Goal: Transaction & Acquisition: Purchase product/service

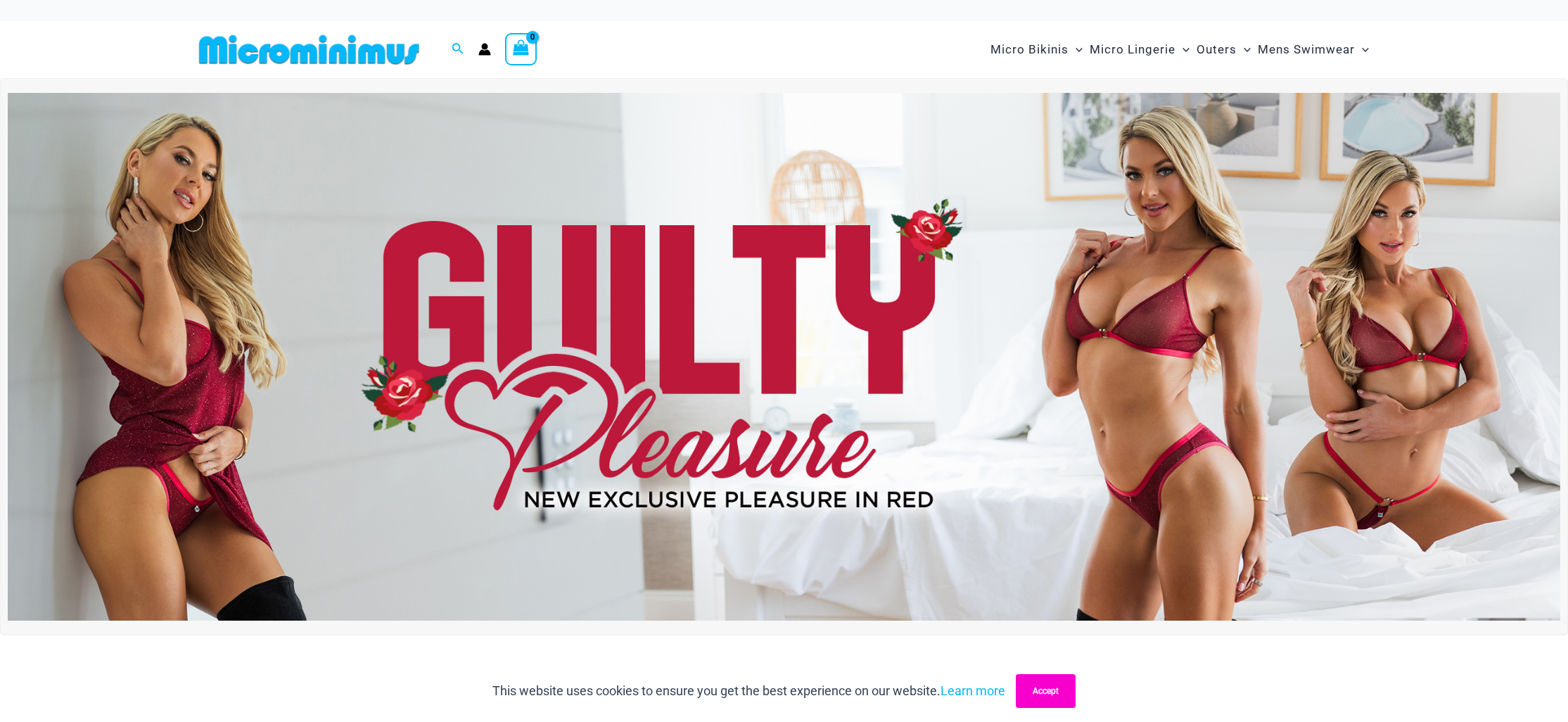
click at [1044, 692] on button "Accept" at bounding box center [1046, 690] width 60 height 34
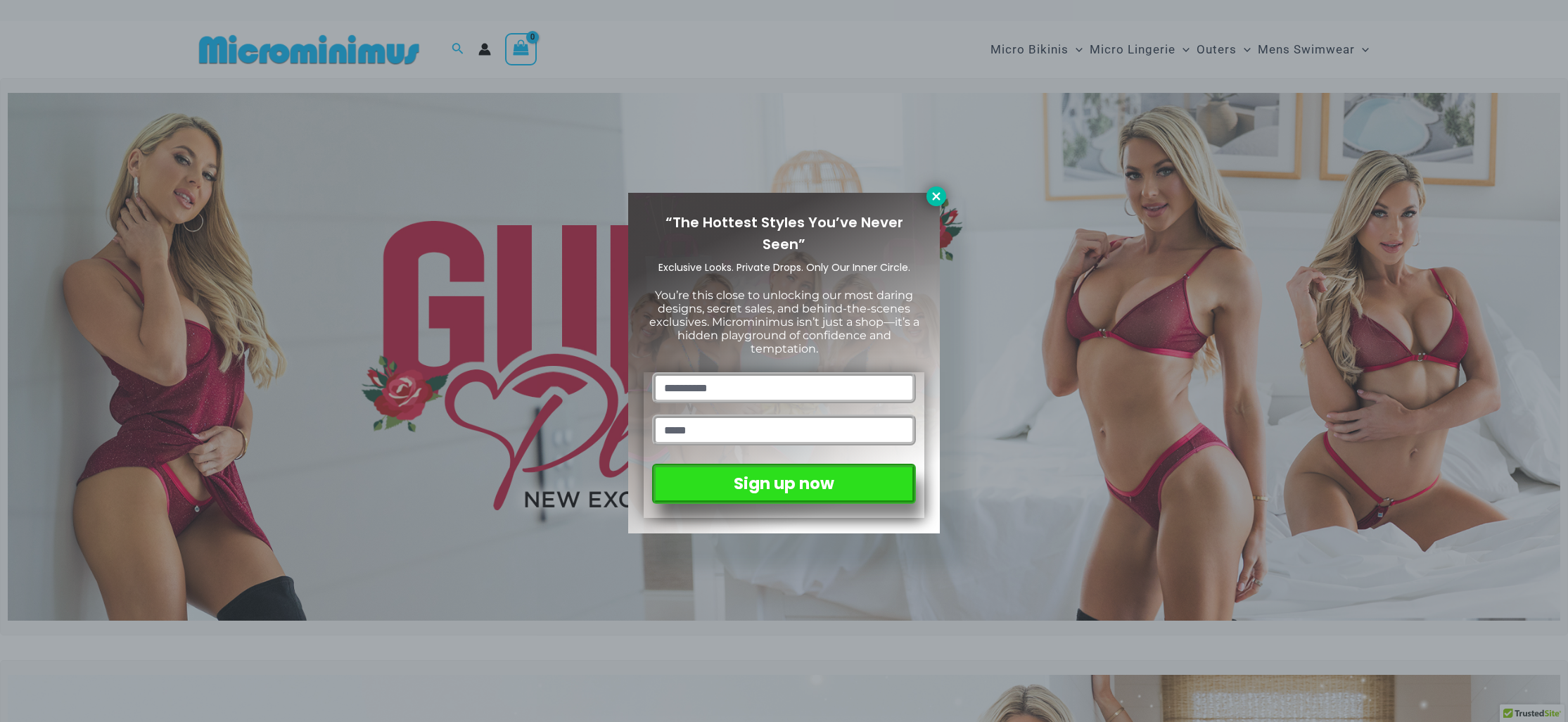
click at [940, 193] on icon at bounding box center [936, 196] width 13 height 13
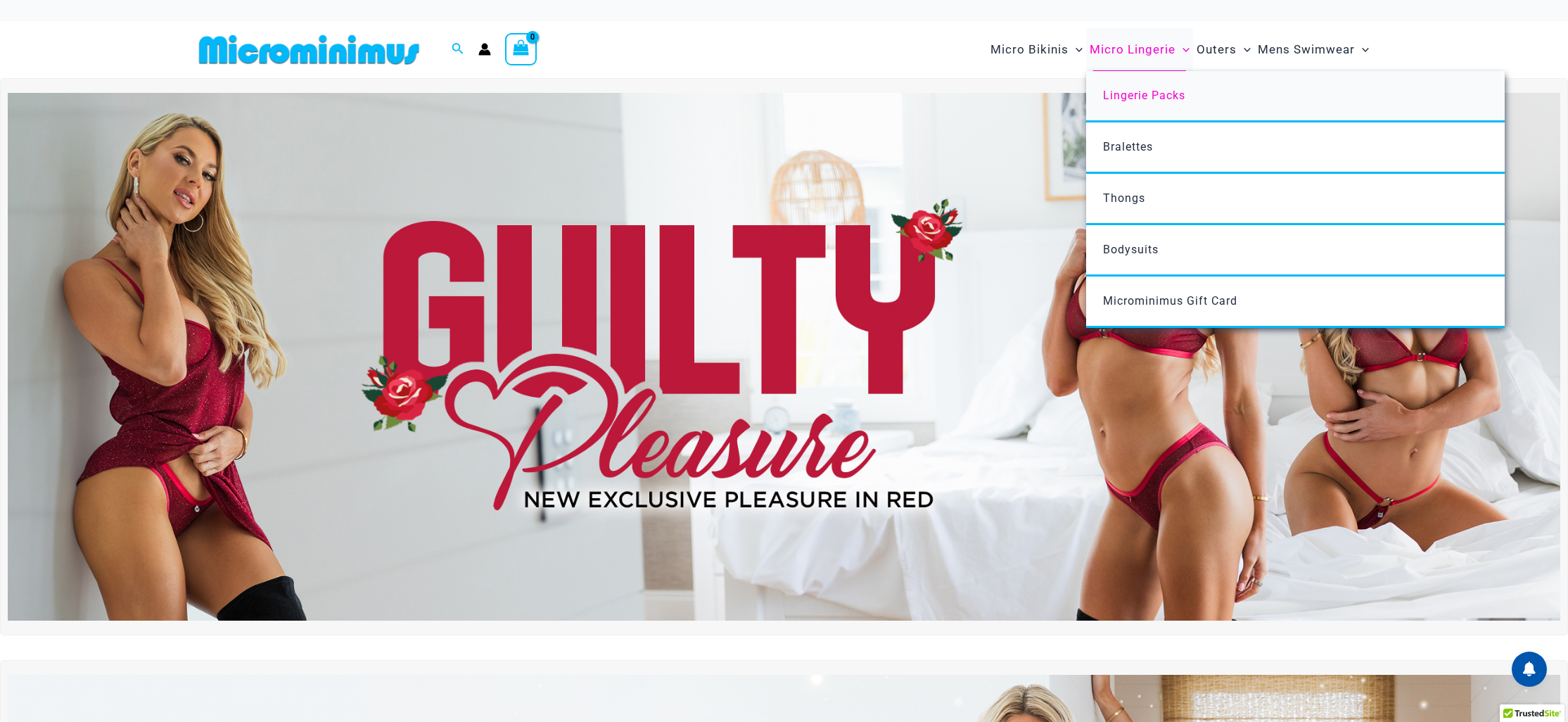
click at [1126, 97] on span "Lingerie Packs" at bounding box center [1144, 95] width 83 height 14
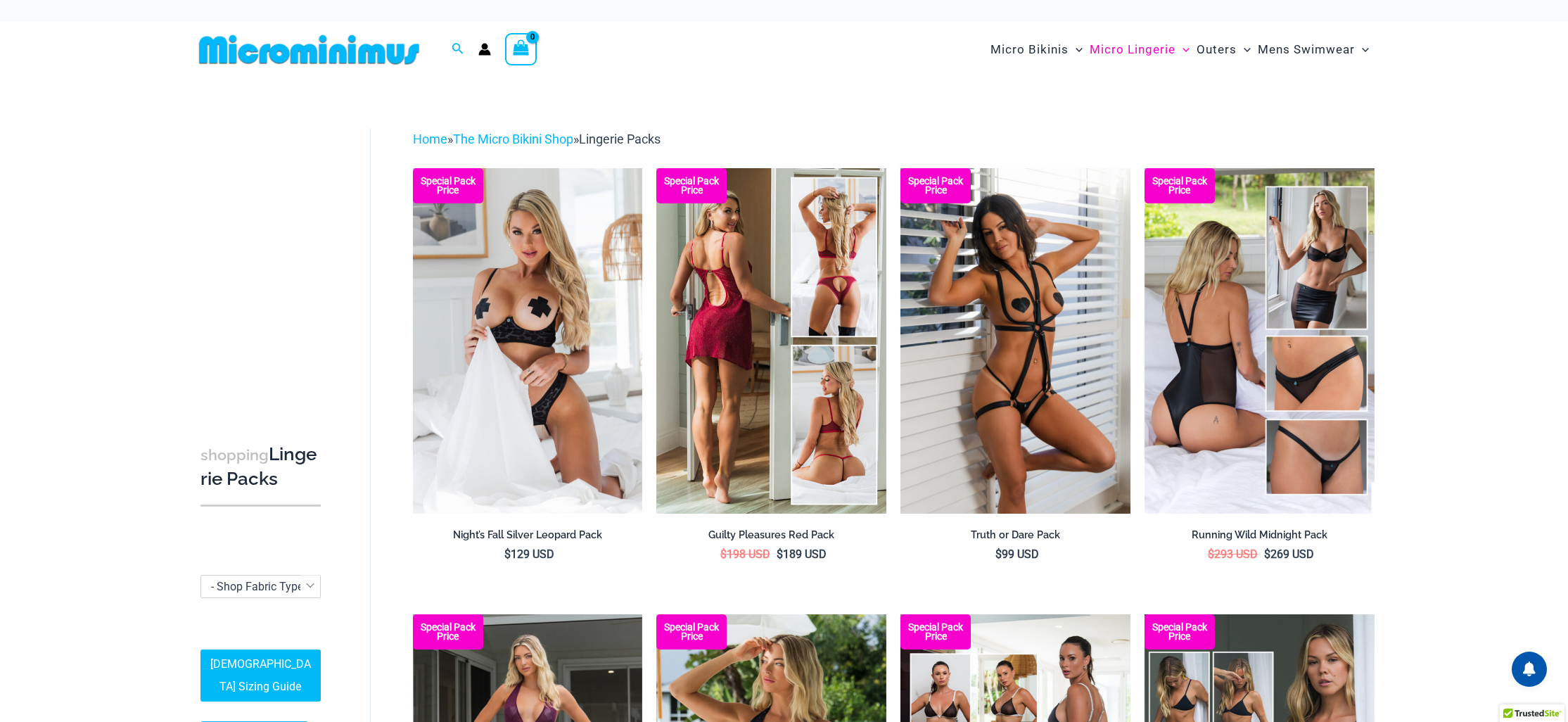
click at [740, 280] on img at bounding box center [771, 341] width 230 height 345
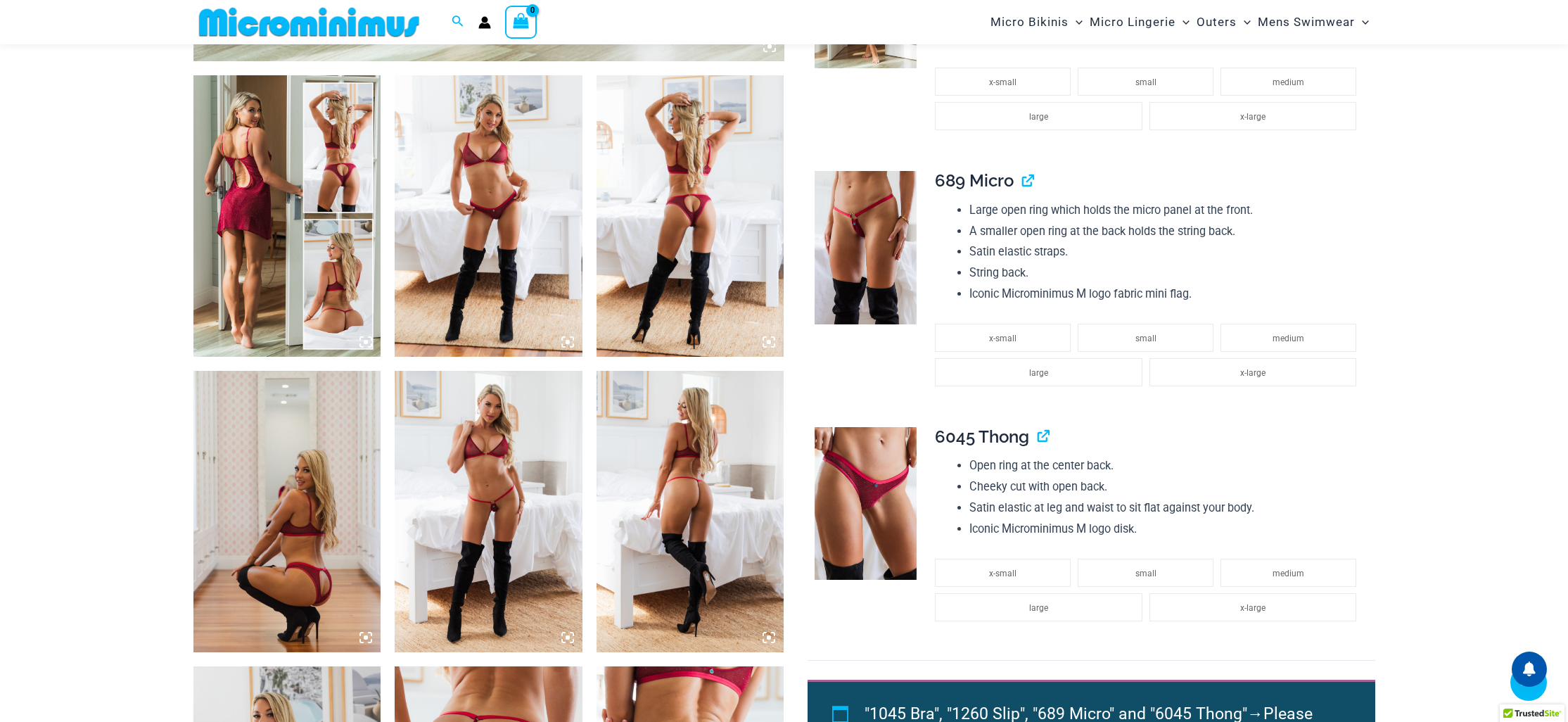
scroll to position [1136, 0]
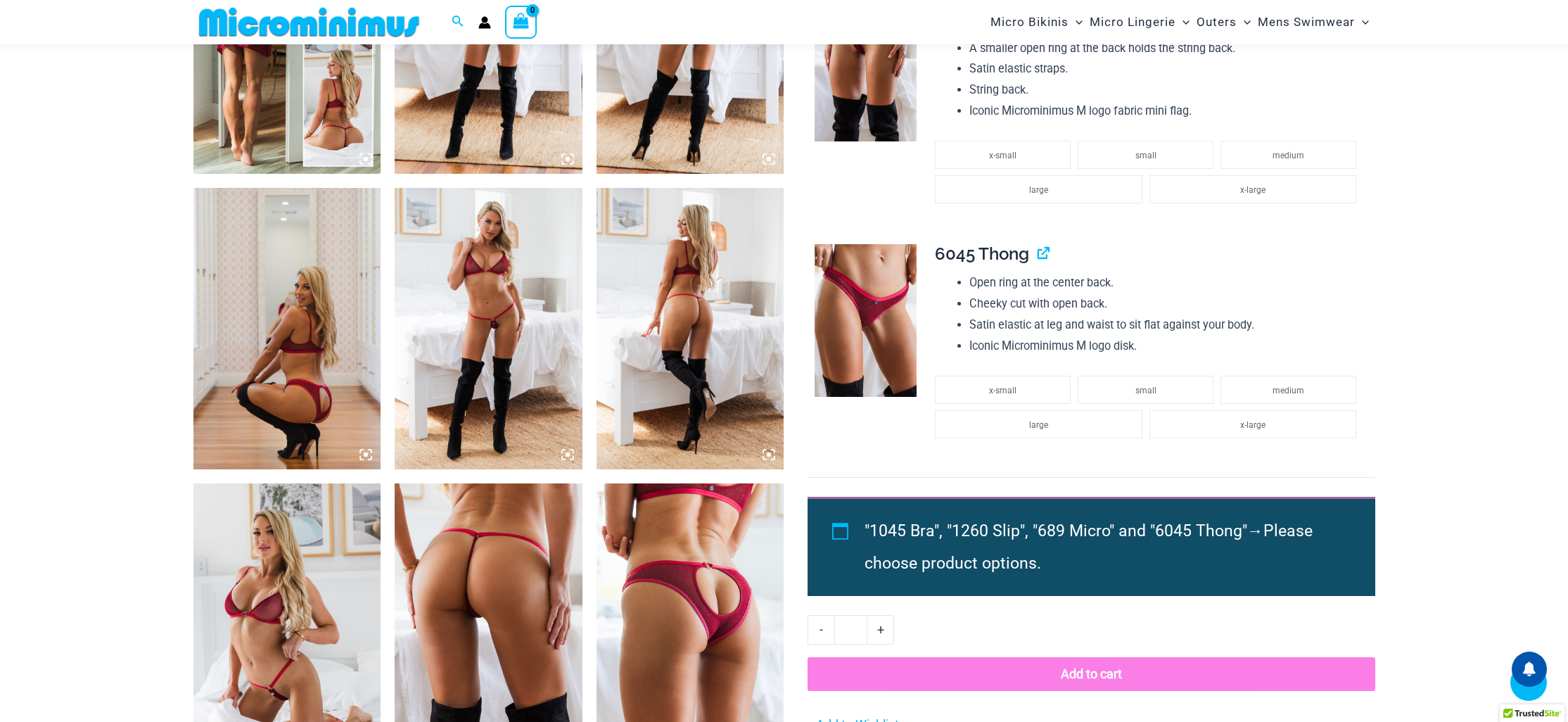
click at [443, 338] on img at bounding box center [488, 328] width 188 height 282
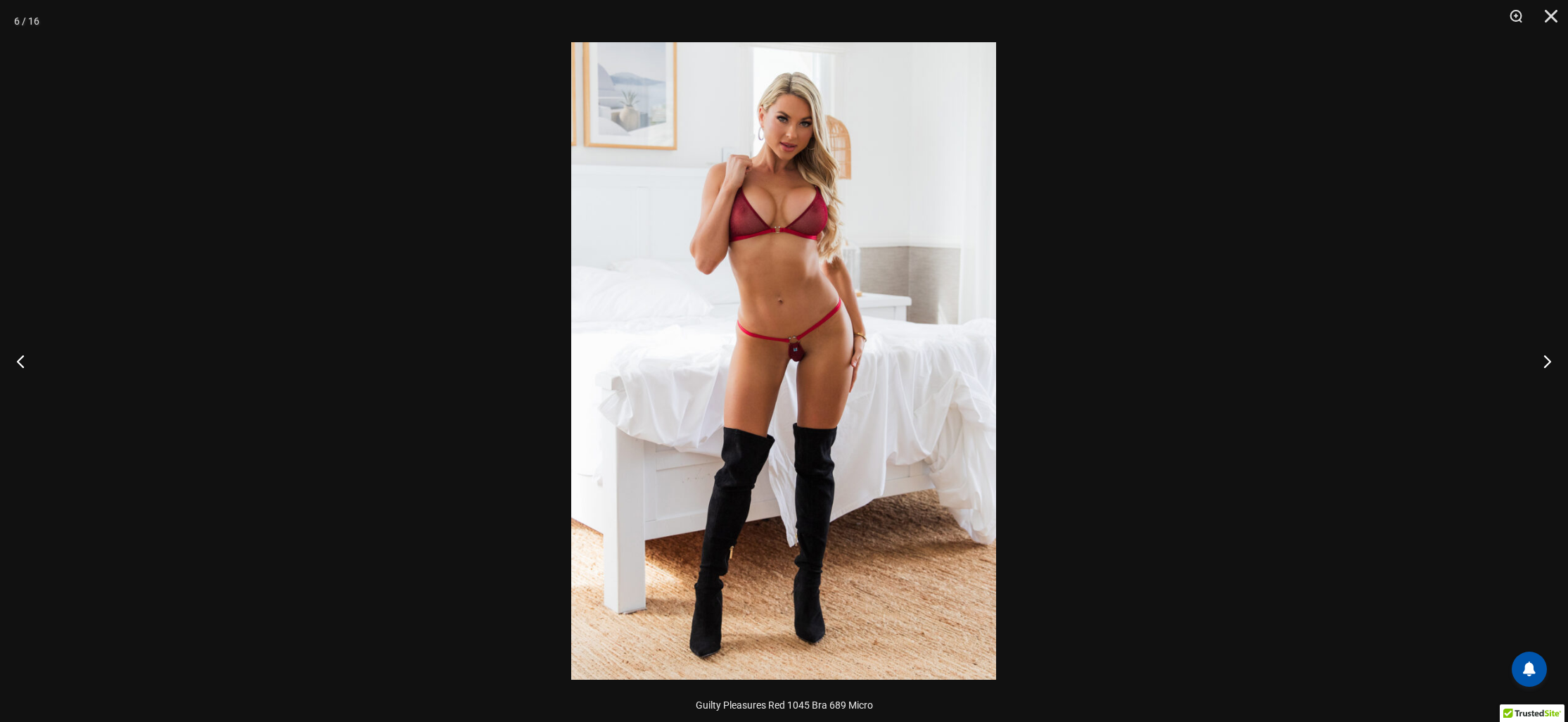
click at [775, 328] on img at bounding box center [783, 361] width 425 height 637
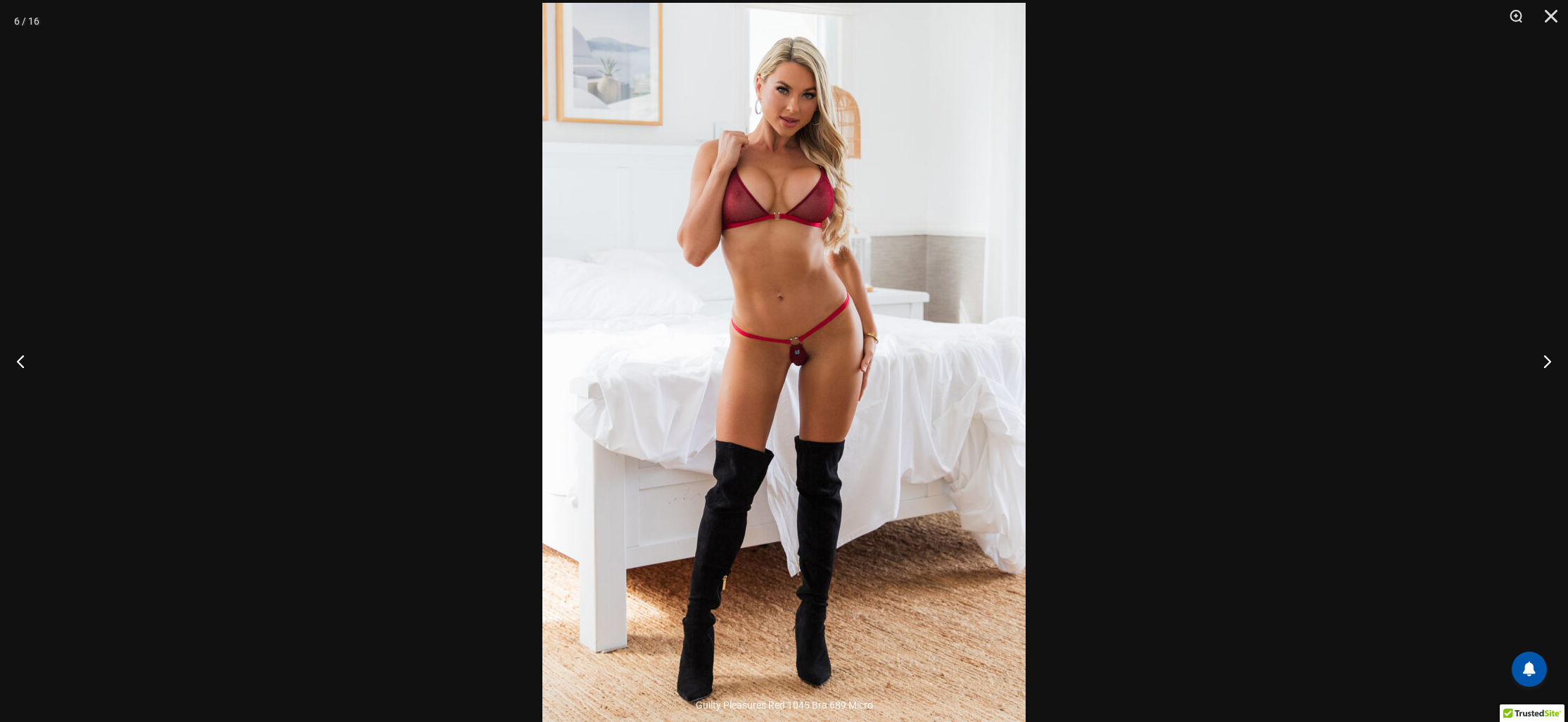
click at [775, 328] on img at bounding box center [784, 365] width 484 height 724
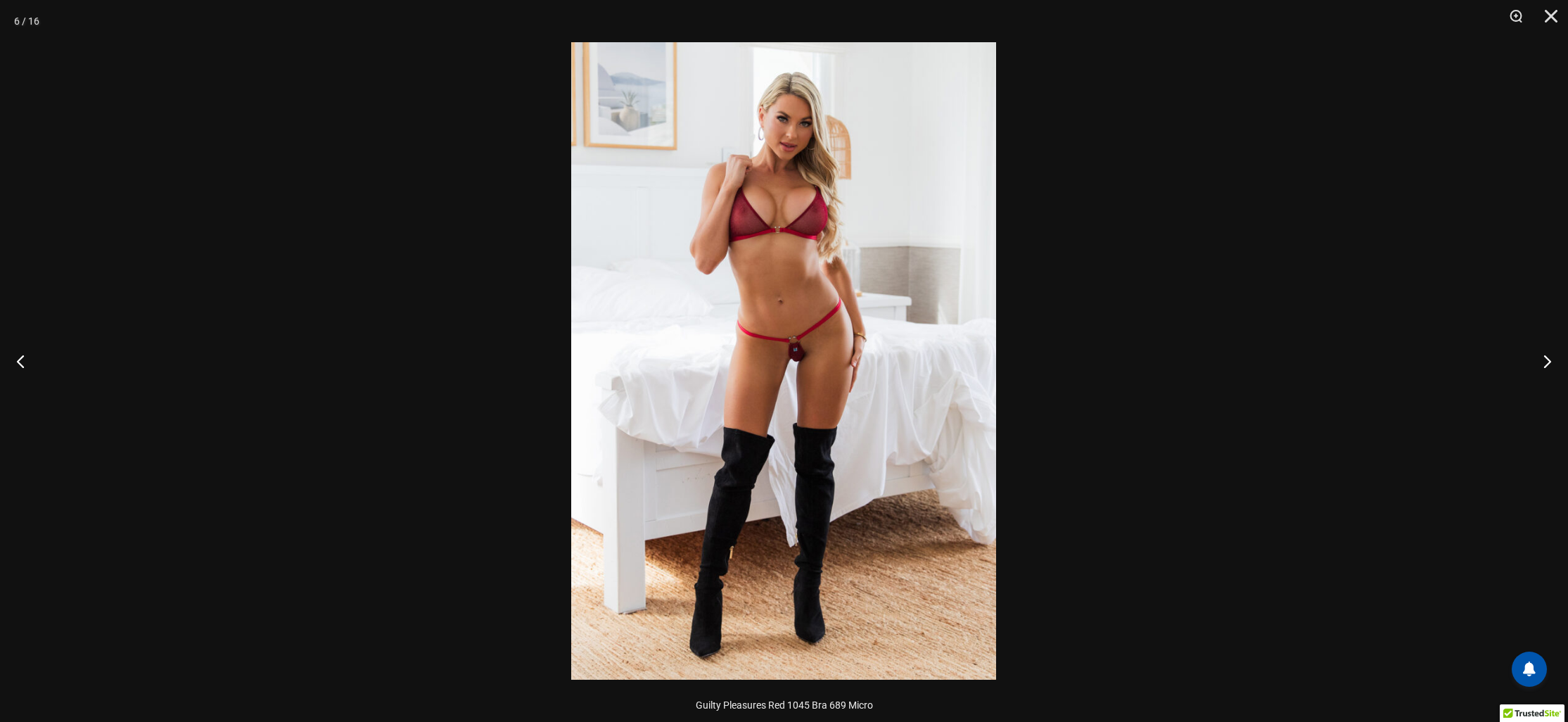
click at [775, 328] on img at bounding box center [783, 361] width 425 height 637
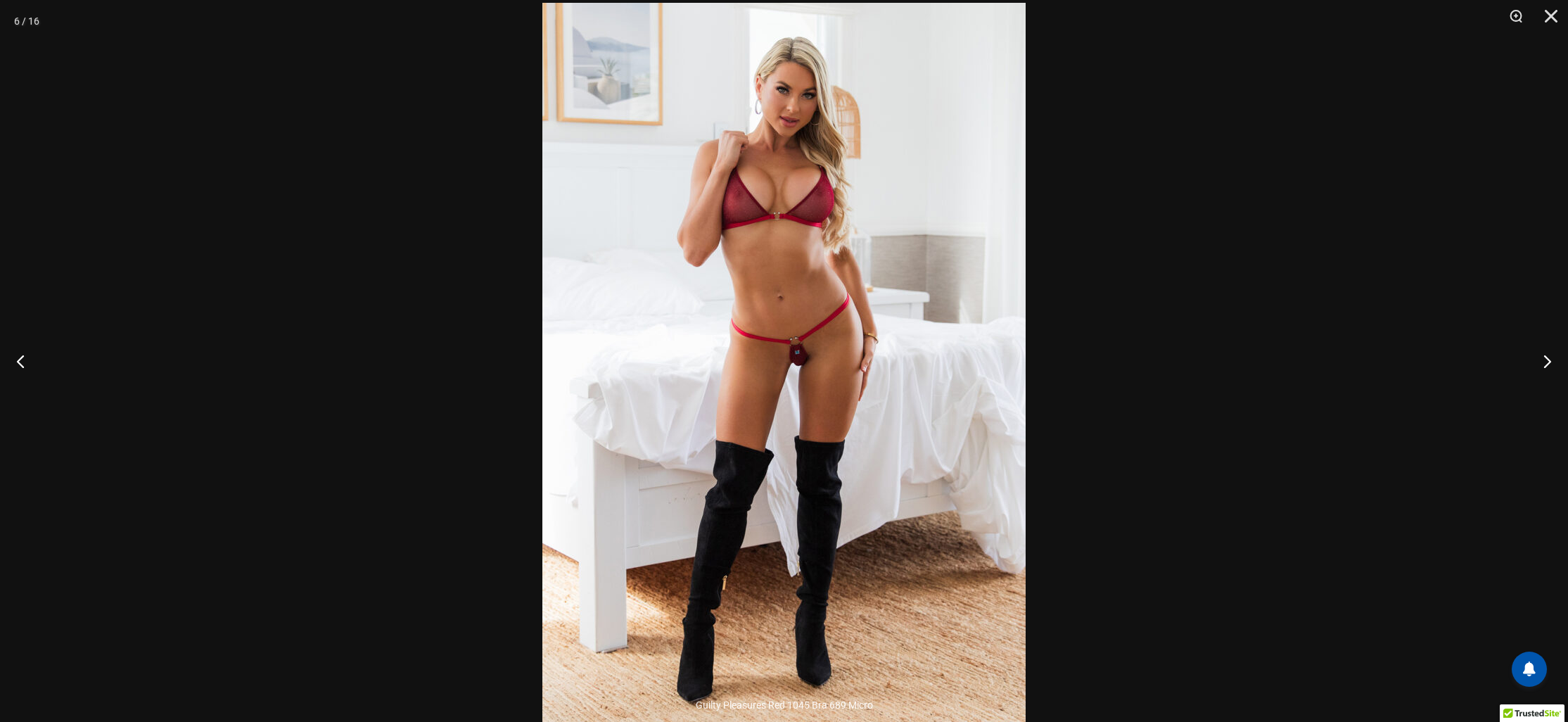
click at [434, 313] on div at bounding box center [784, 361] width 1568 height 722
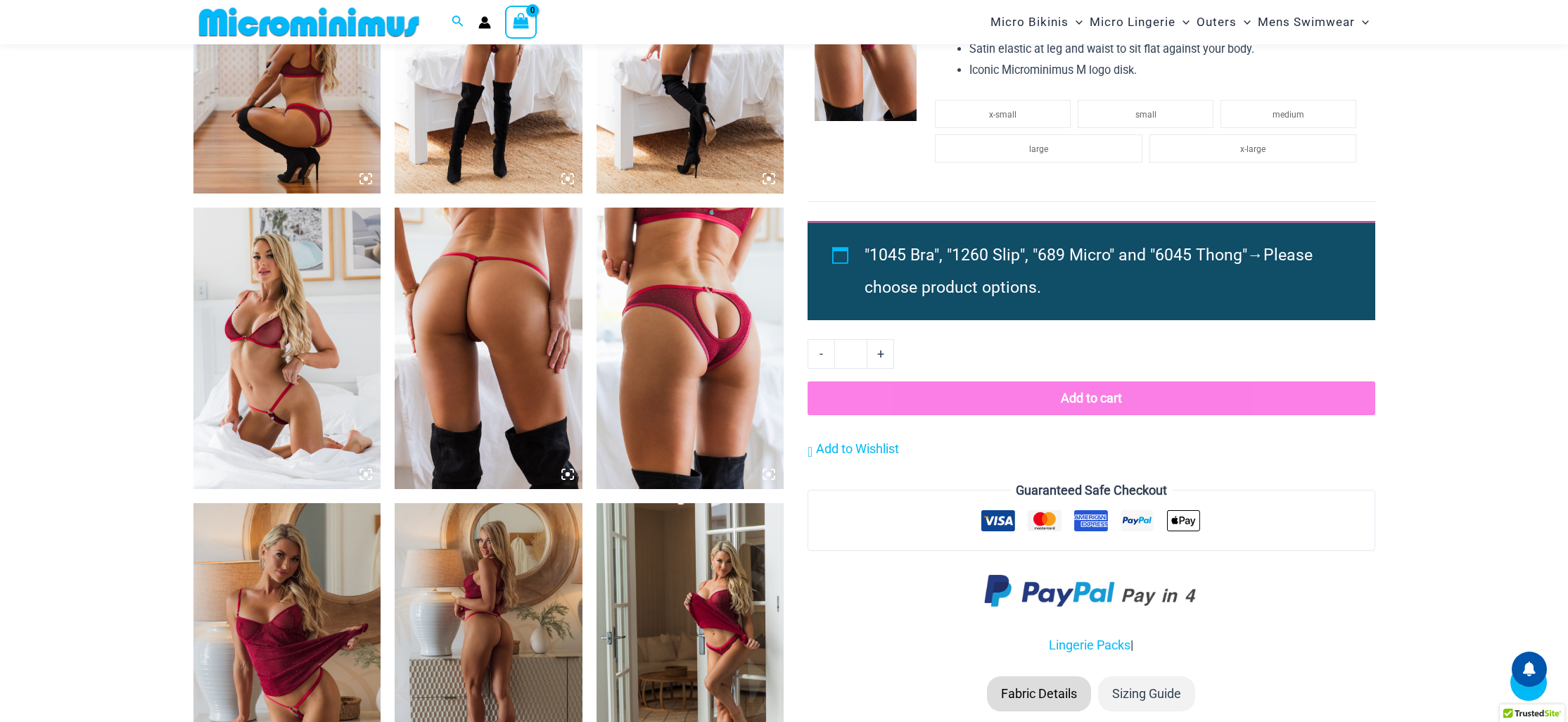
scroll to position [1412, 0]
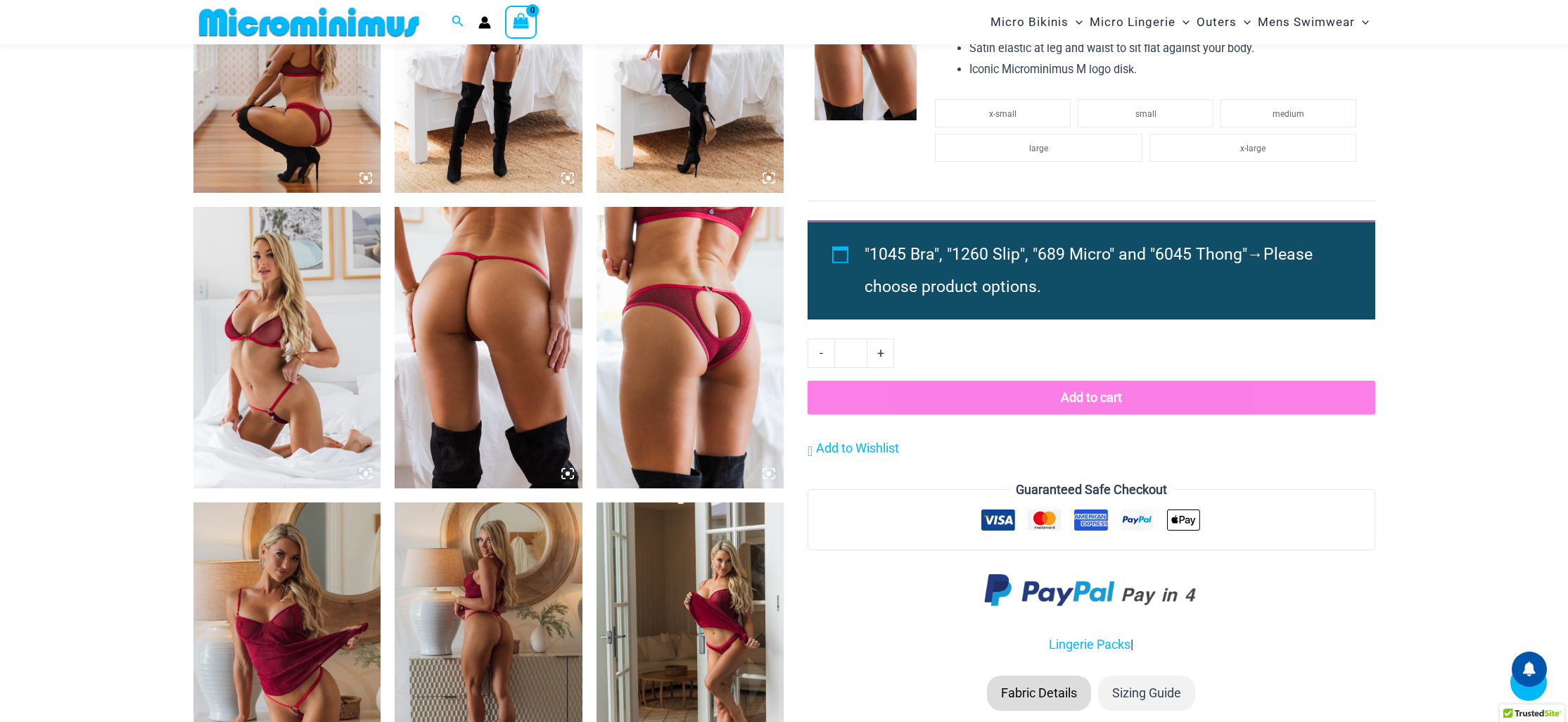
click at [353, 336] on img at bounding box center [287, 348] width 188 height 282
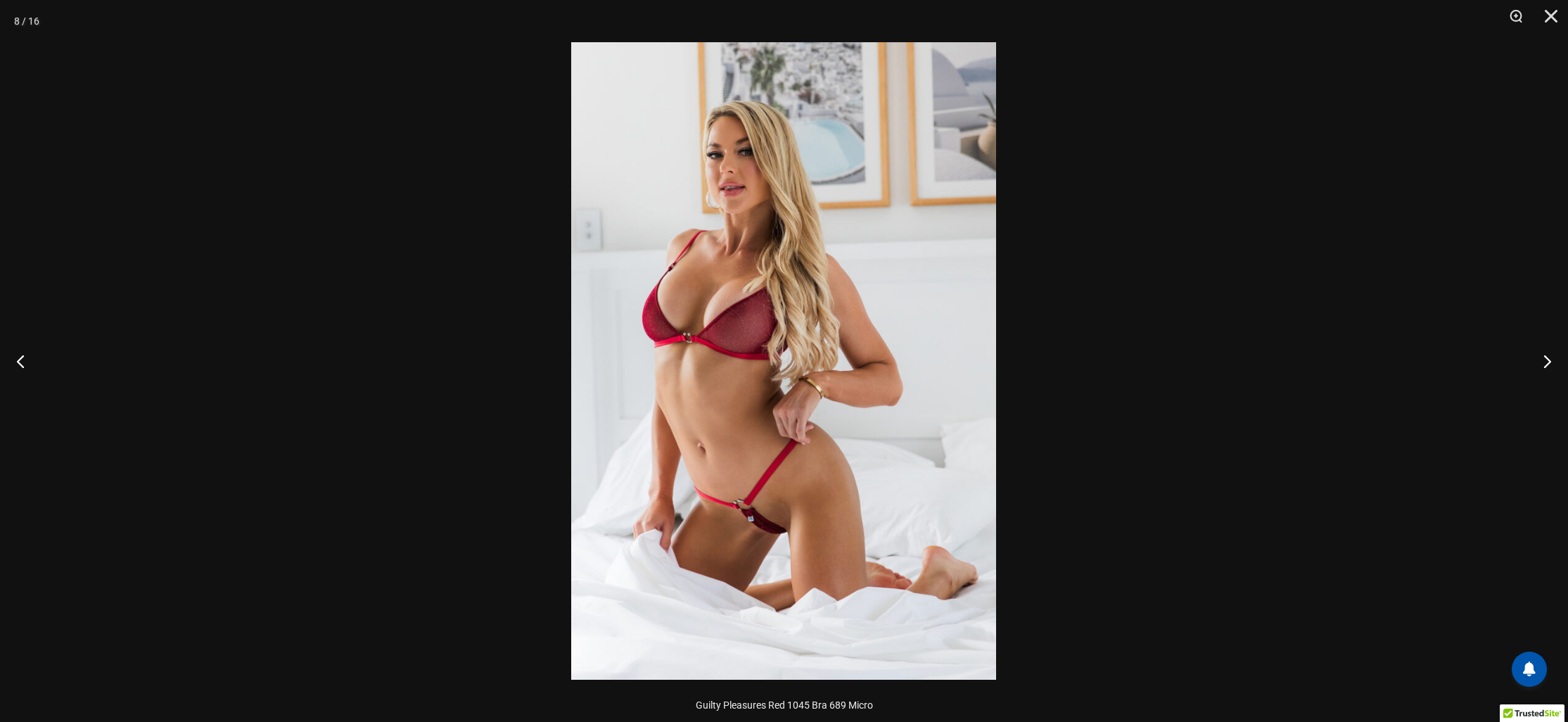
click at [754, 361] on img at bounding box center [783, 361] width 425 height 637
click at [358, 292] on div at bounding box center [784, 361] width 1568 height 722
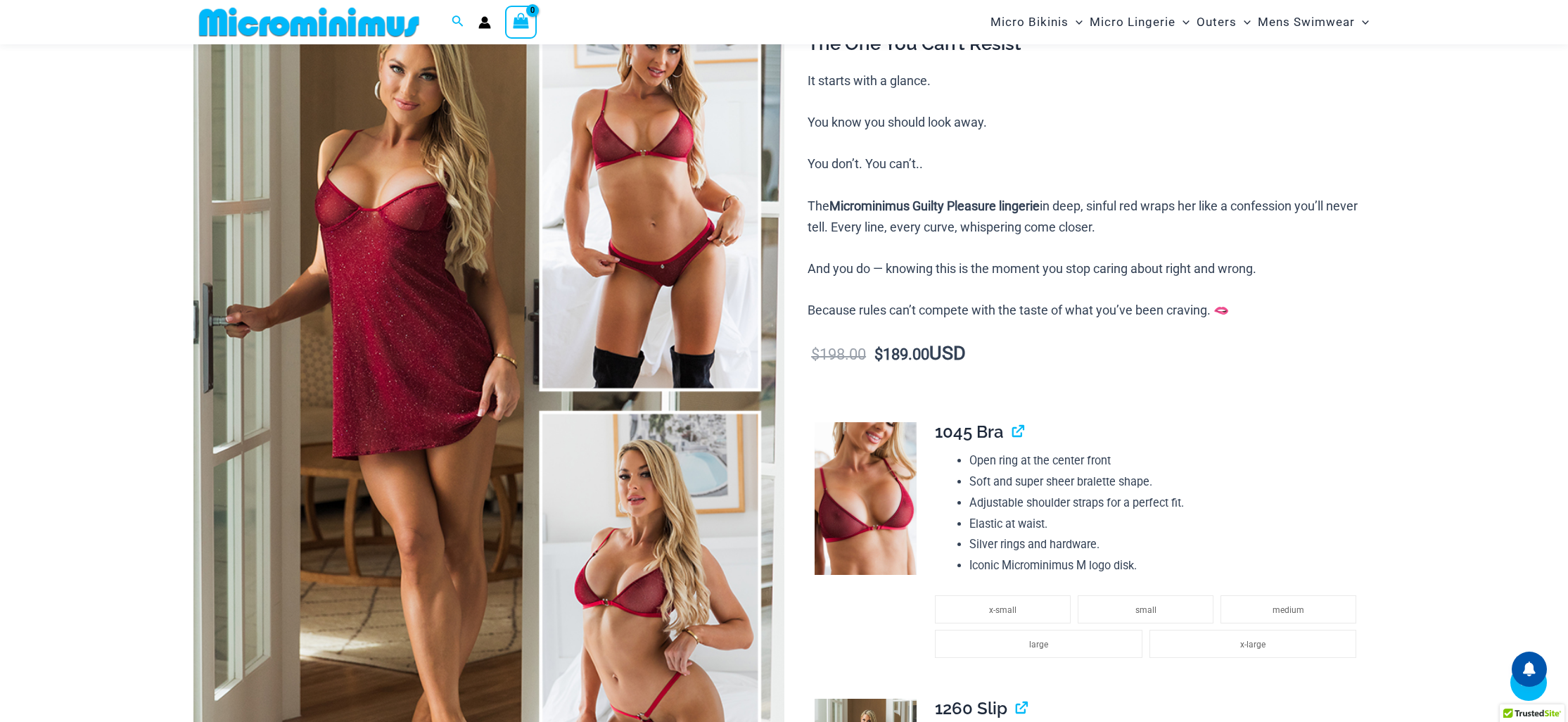
scroll to position [0, 0]
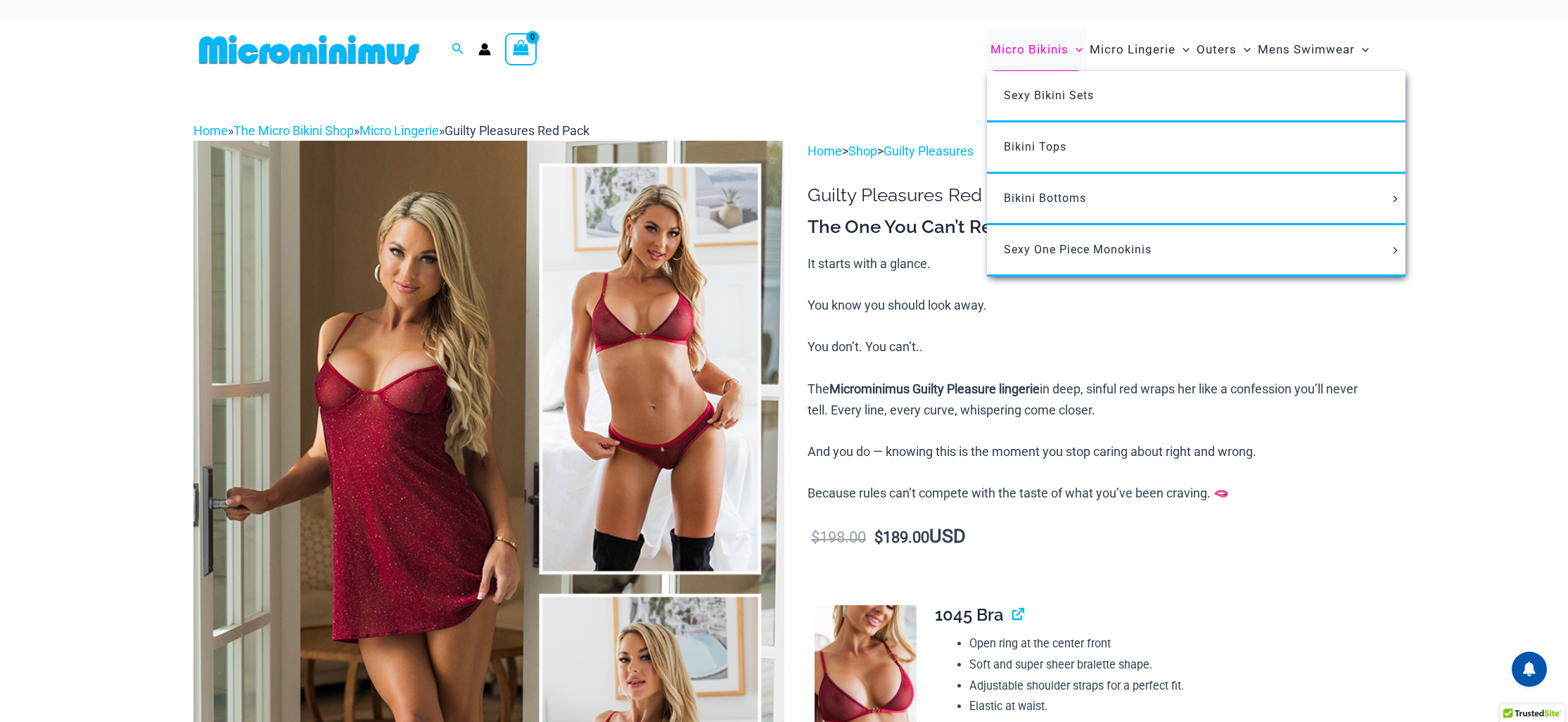
click at [1015, 48] on span "Micro Bikinis" at bounding box center [1030, 50] width 78 height 36
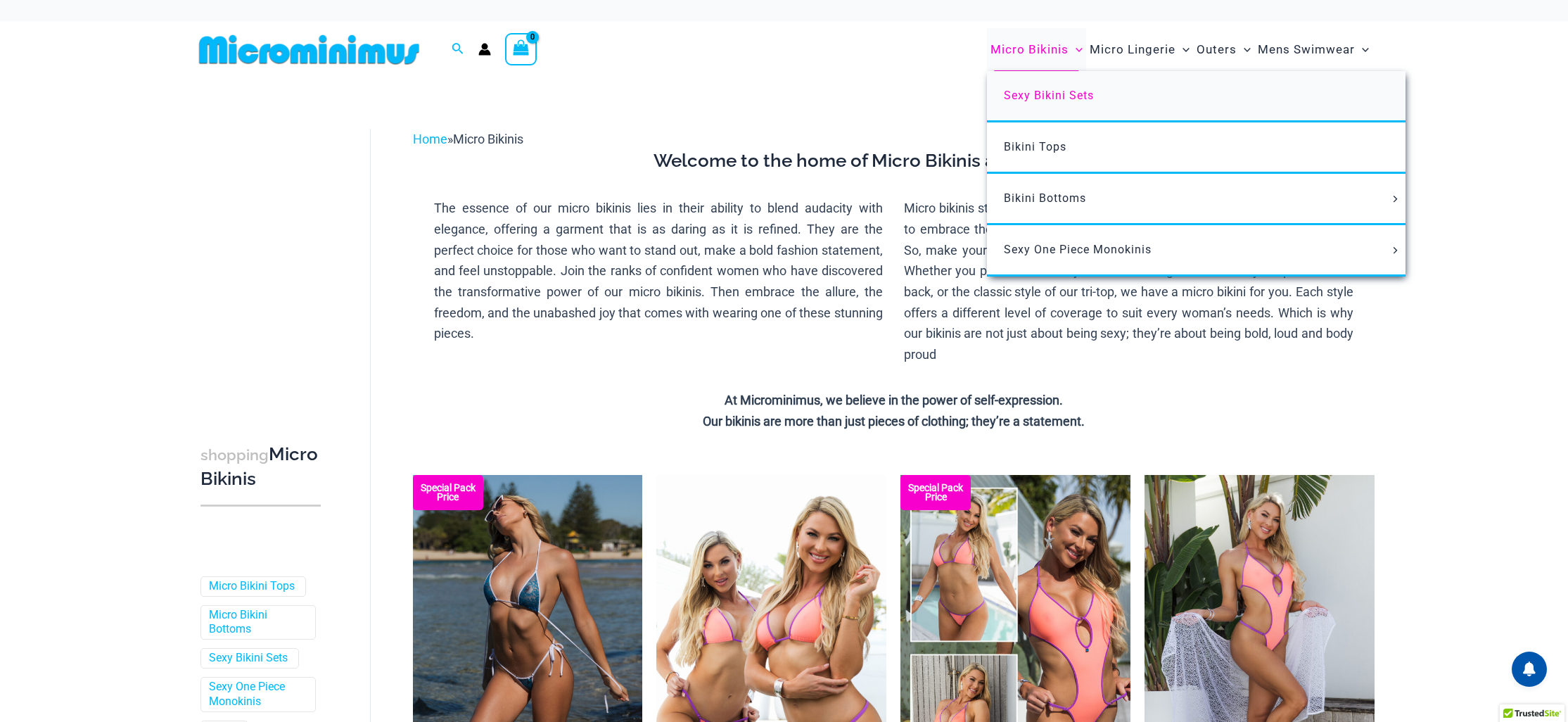
click at [1034, 96] on span "Sexy Bikini Sets" at bounding box center [1048, 95] width 90 height 14
